Goal: Book appointment/travel/reservation

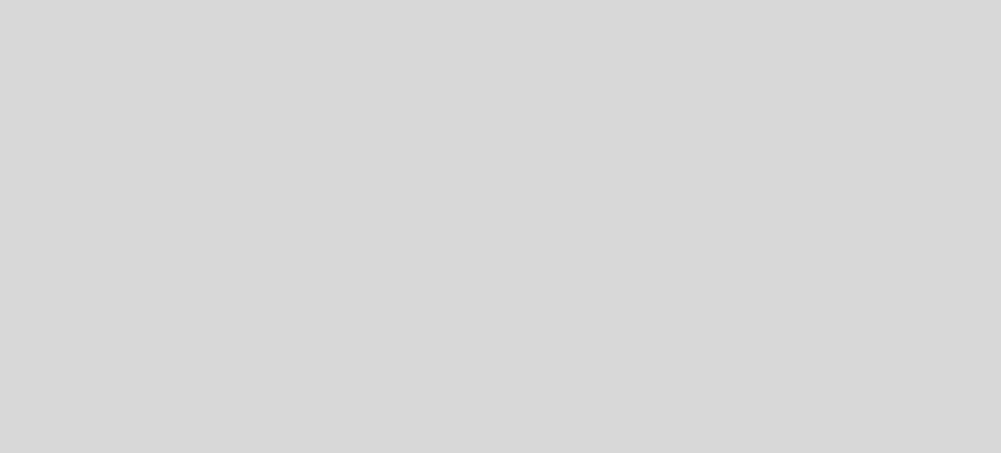
select select "es"
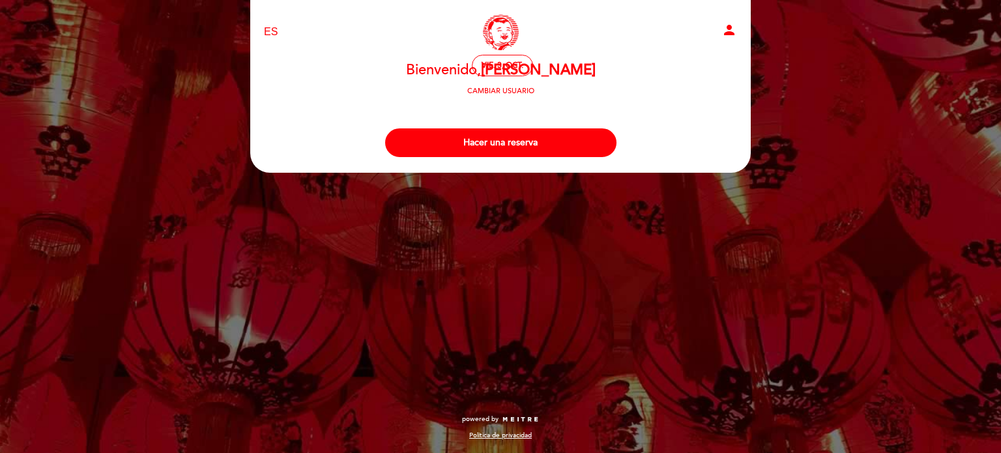
click at [629, 79] on div "Bienvenido Bienvenido, [PERSON_NAME] Cambiar usuario" at bounding box center [500, 80] width 482 height 34
click at [516, 61] on div "vie. 3, oct." at bounding box center [503, 66] width 42 height 10
click at [496, 65] on span "2 personas" at bounding box center [501, 66] width 48 height 10
click at [729, 28] on icon "person" at bounding box center [730, 30] width 16 height 16
select select "es"
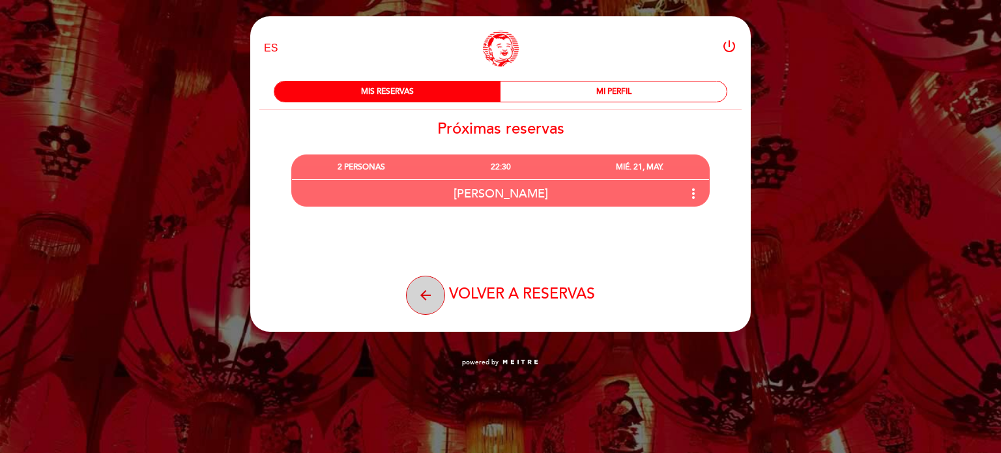
click at [435, 287] on button "arrow_back" at bounding box center [425, 295] width 39 height 39
select select "es"
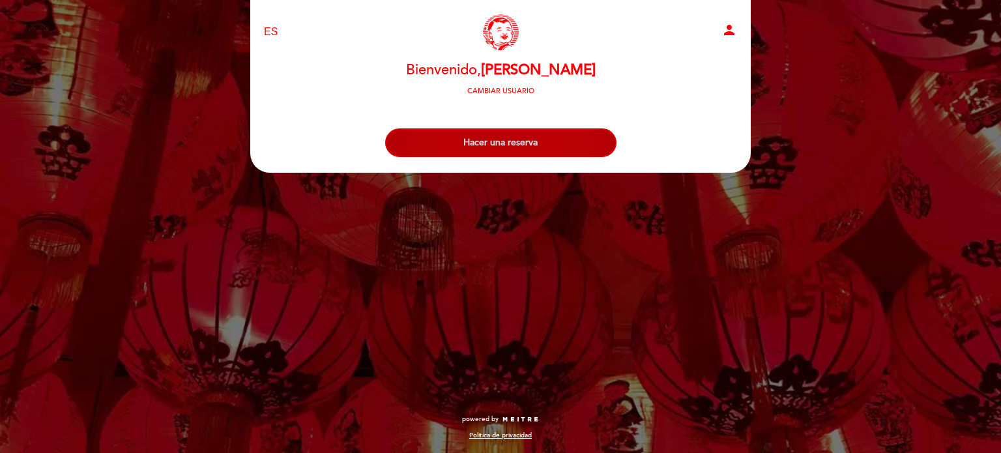
click at [501, 149] on button "Hacer una reserva" at bounding box center [500, 142] width 231 height 29
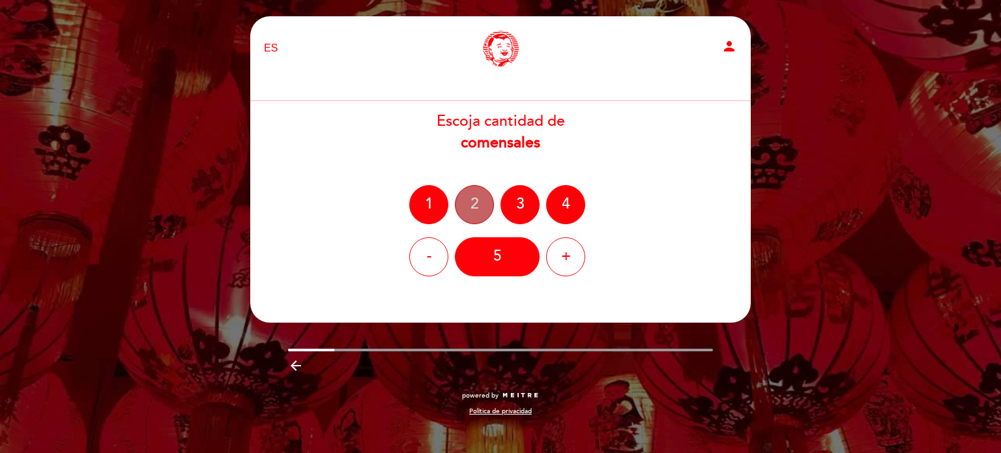
click at [475, 208] on div "2" at bounding box center [474, 204] width 39 height 39
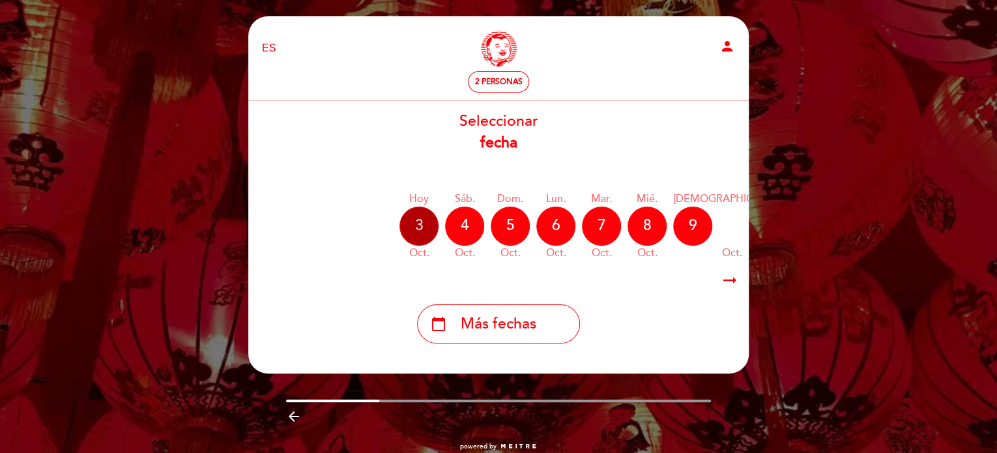
click at [414, 231] on div "3" at bounding box center [419, 226] width 39 height 39
